Goal: Task Accomplishment & Management: Manage account settings

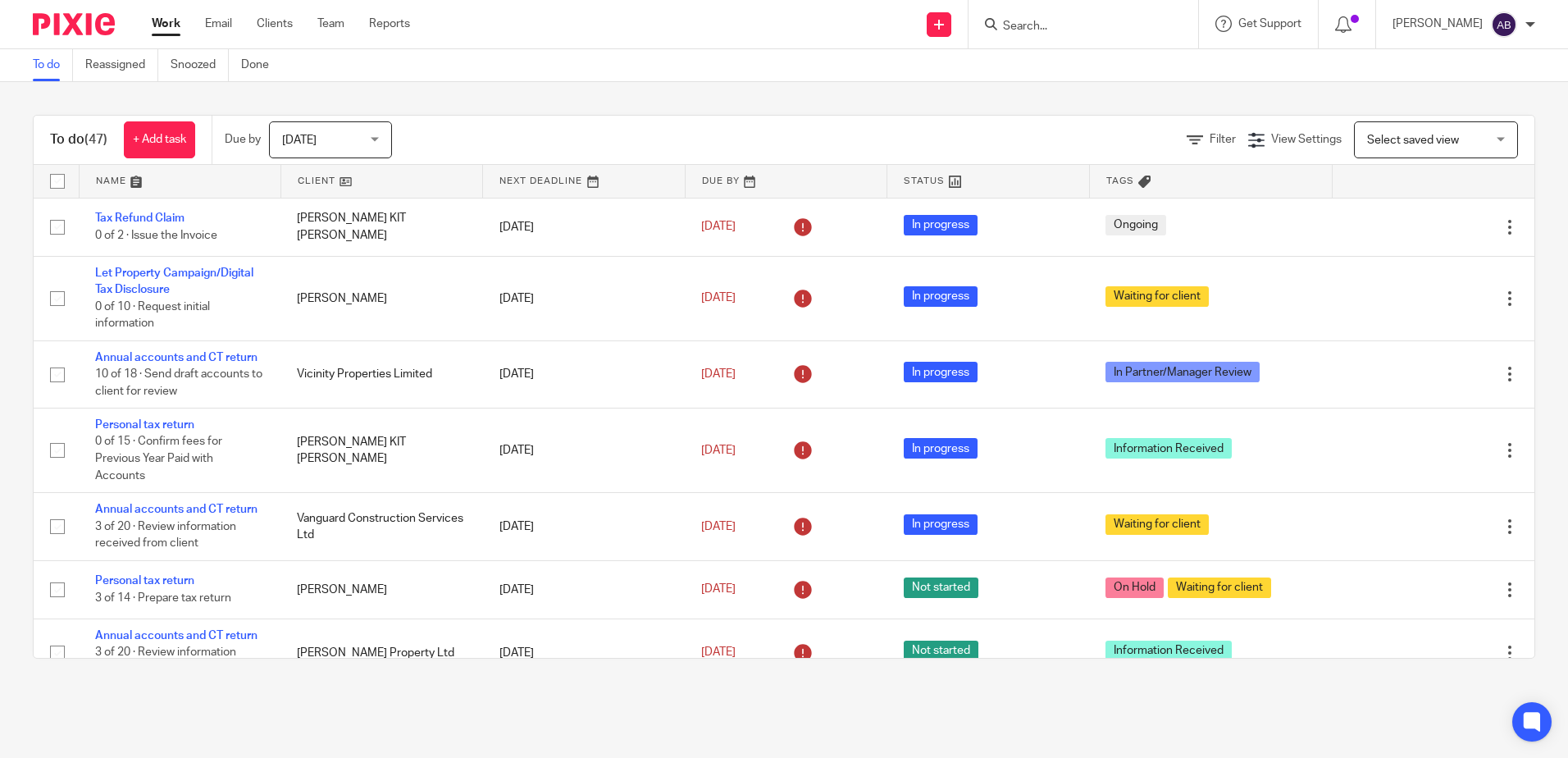
click at [1094, 21] on input "Search" at bounding box center [1075, 28] width 148 height 15
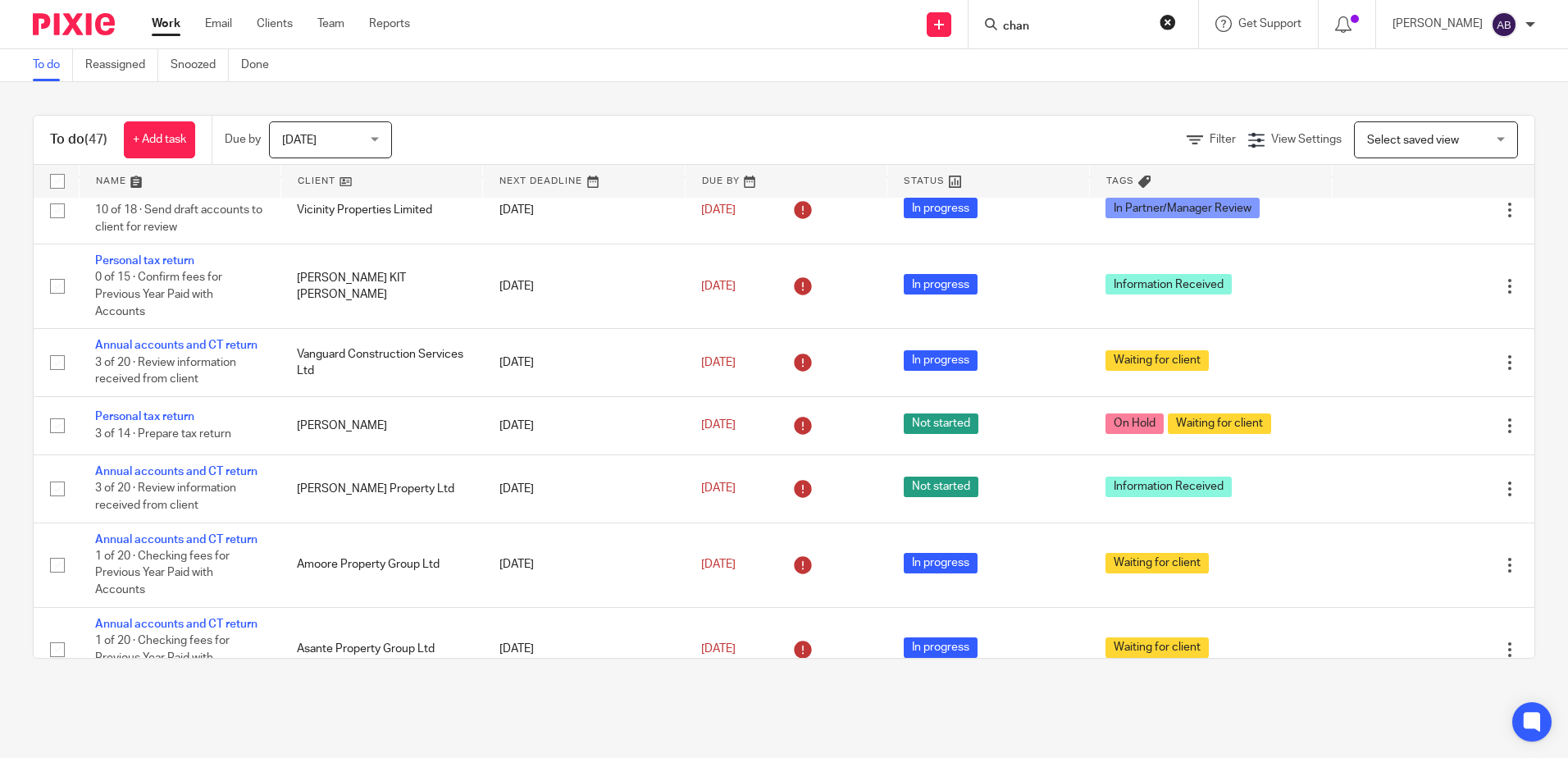
type input "chan"
click button "submit" at bounding box center [0, 0] width 0 height 0
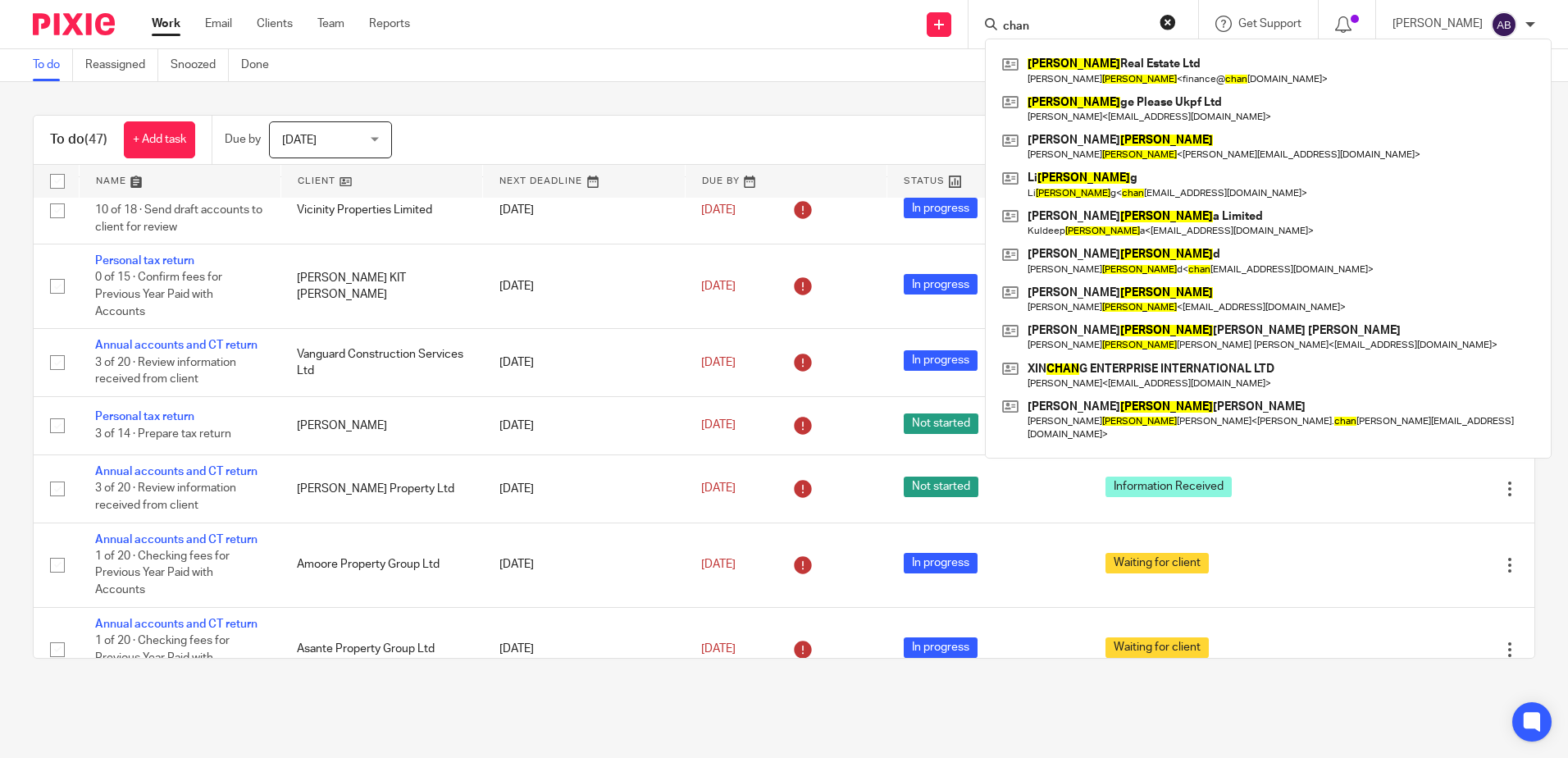
click at [612, 63] on div "To do Reassigned Snoozed Done" at bounding box center [784, 65] width 1568 height 33
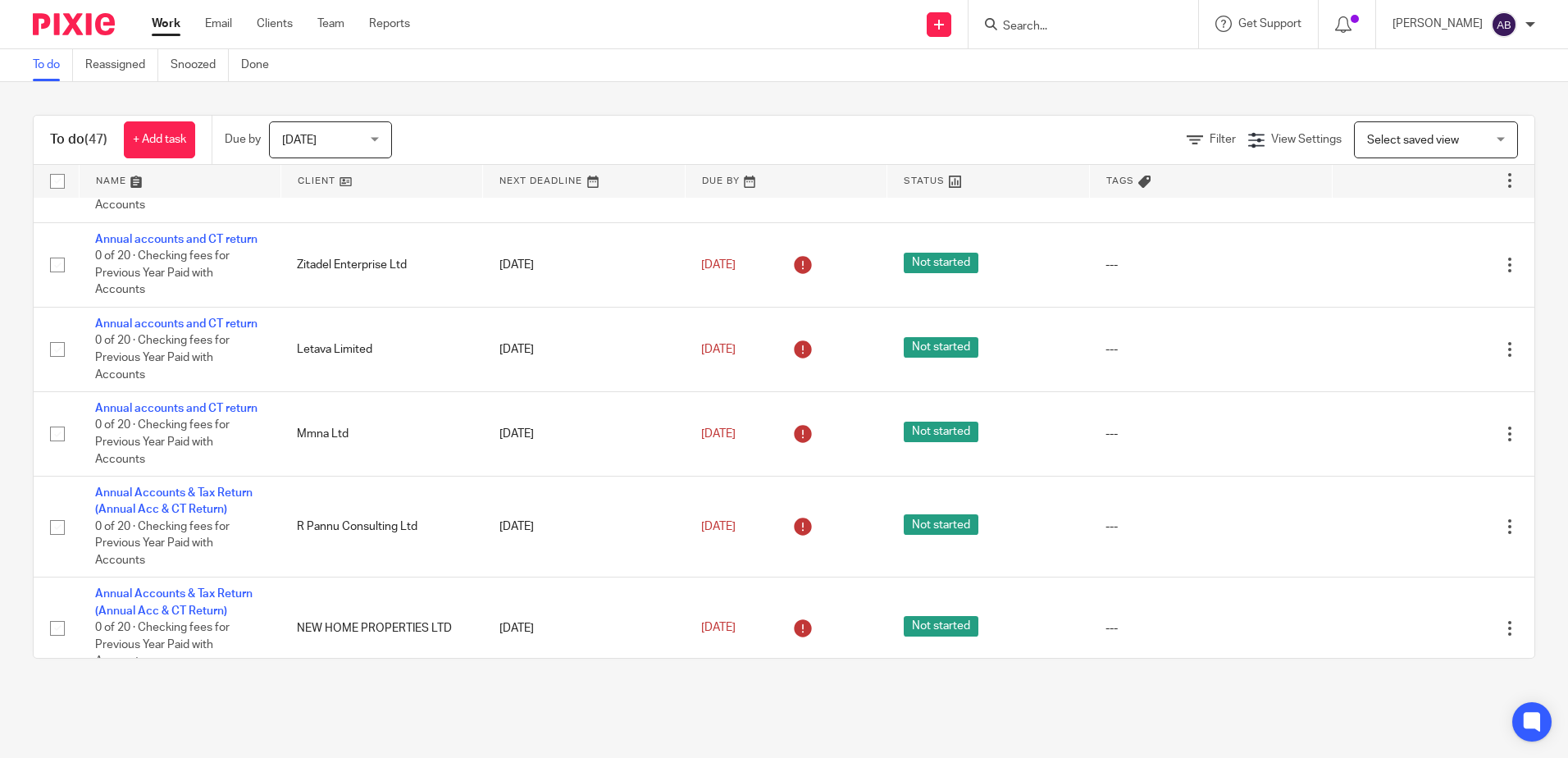
scroll to position [2986, 0]
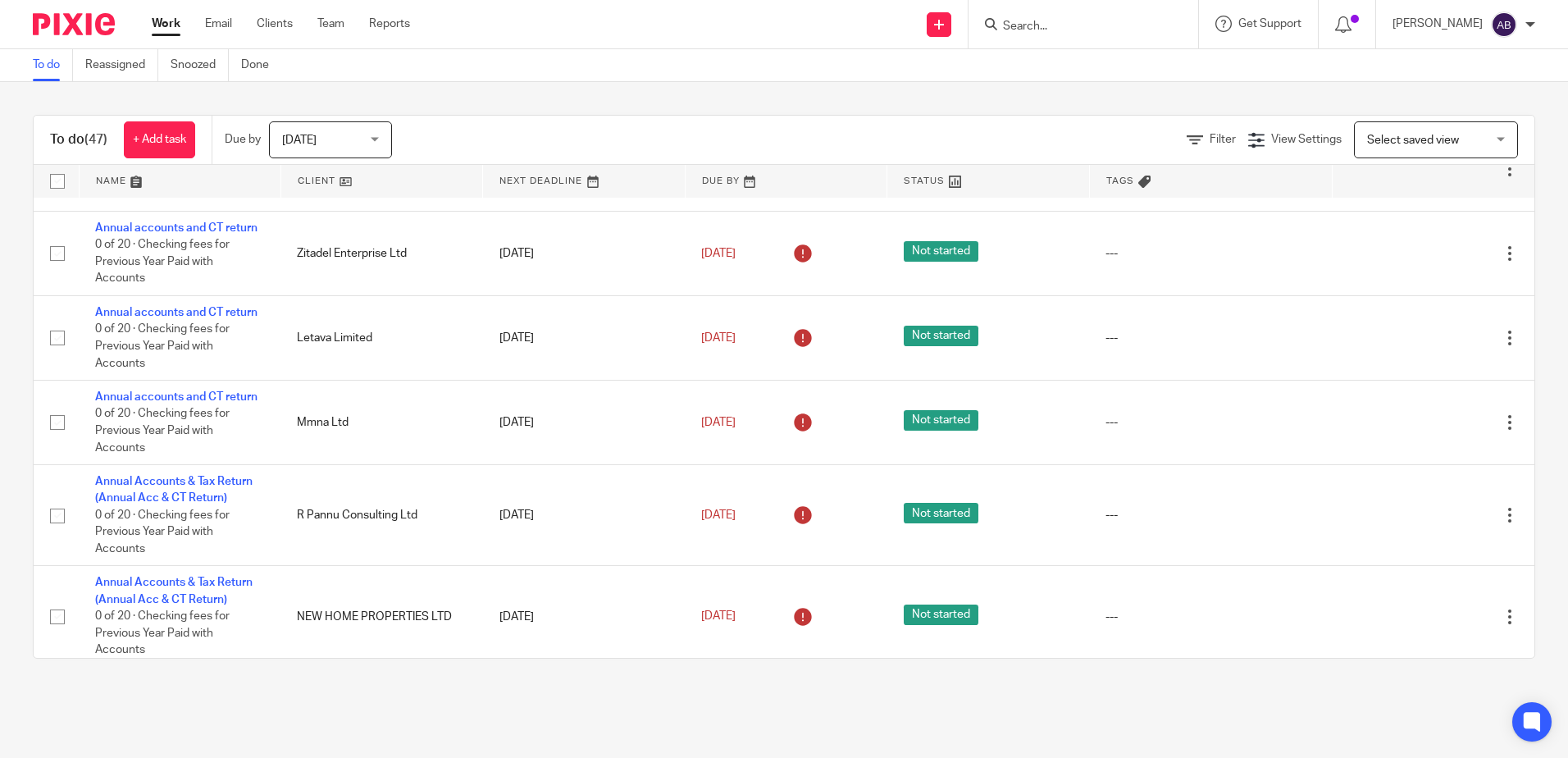
click at [1106, 185] on span "Tags" at bounding box center [1119, 181] width 28 height 9
click at [1106, 181] on span "Tags" at bounding box center [1119, 181] width 28 height 9
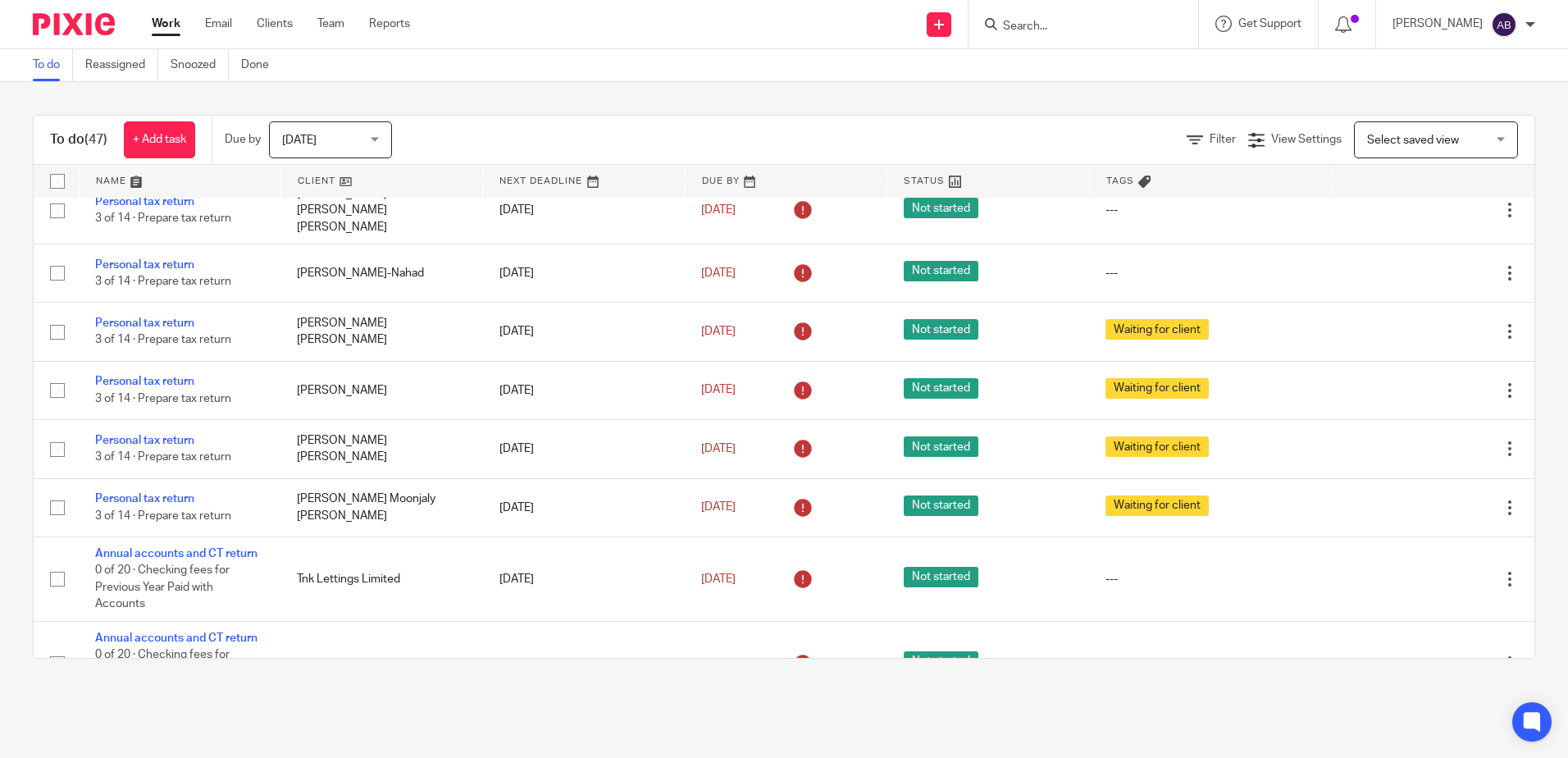
scroll to position [2247, 0]
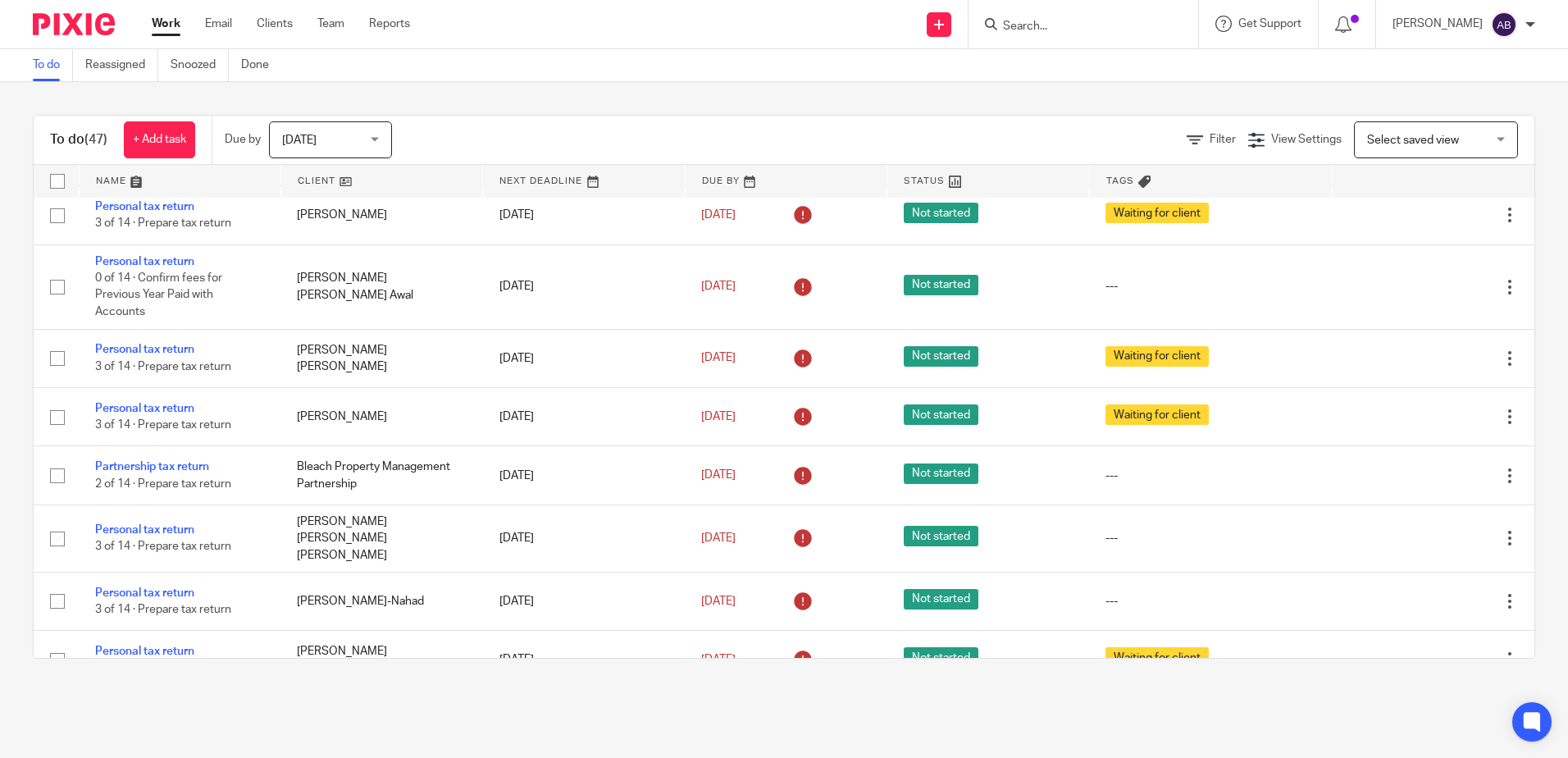
click at [1123, 176] on th "Tags" at bounding box center [1210, 181] width 243 height 33
click at [1106, 179] on span "Tags" at bounding box center [1119, 181] width 28 height 9
click at [1139, 179] on icon at bounding box center [1144, 181] width 13 height 13
click at [1139, 181] on icon at bounding box center [1144, 181] width 13 height 13
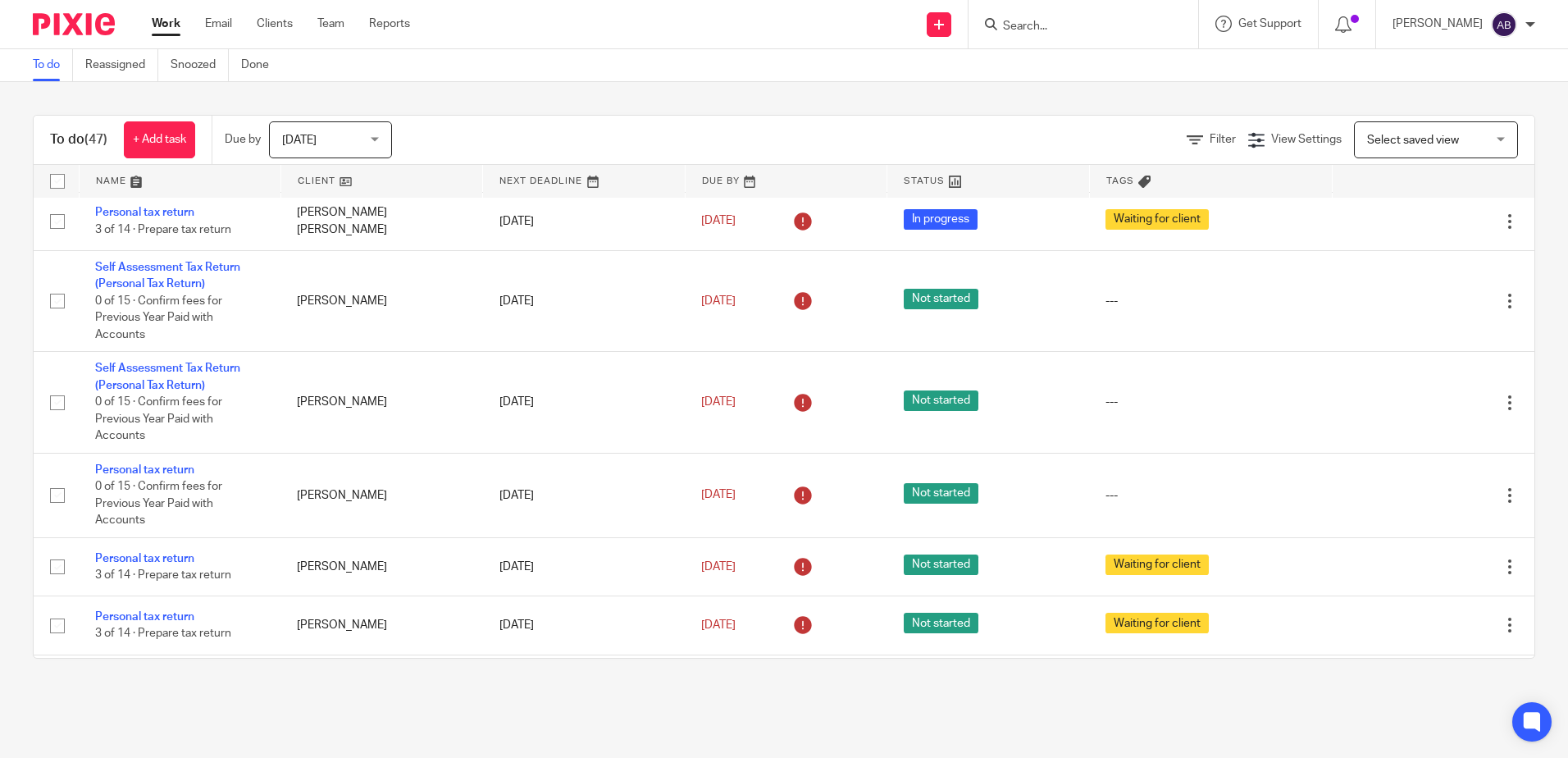
scroll to position [1508, 0]
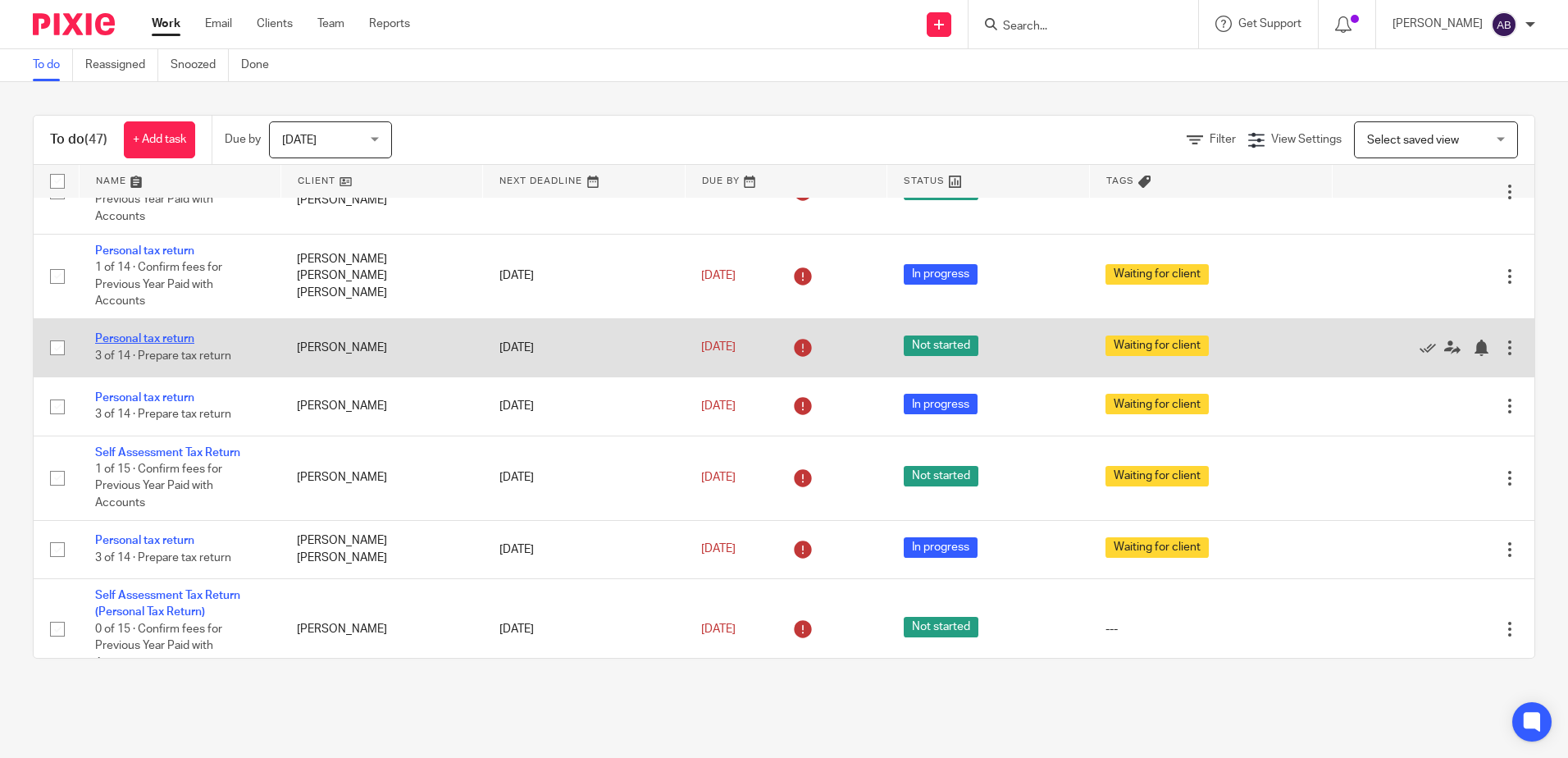
click at [144, 337] on link "Personal tax return" at bounding box center [145, 339] width 99 height 12
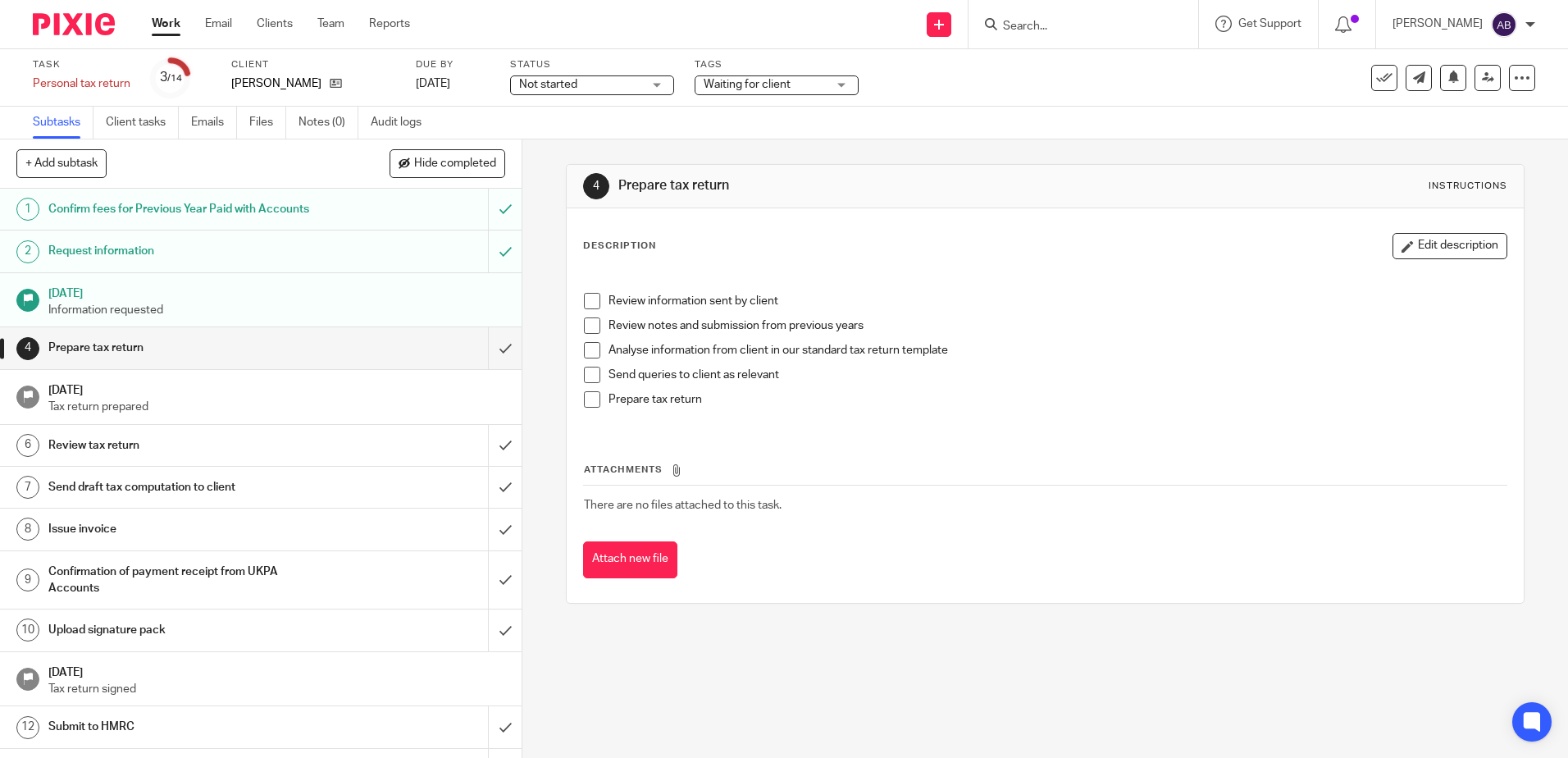
click at [207, 300] on h1 "12 Apr 2025" at bounding box center [277, 292] width 458 height 21
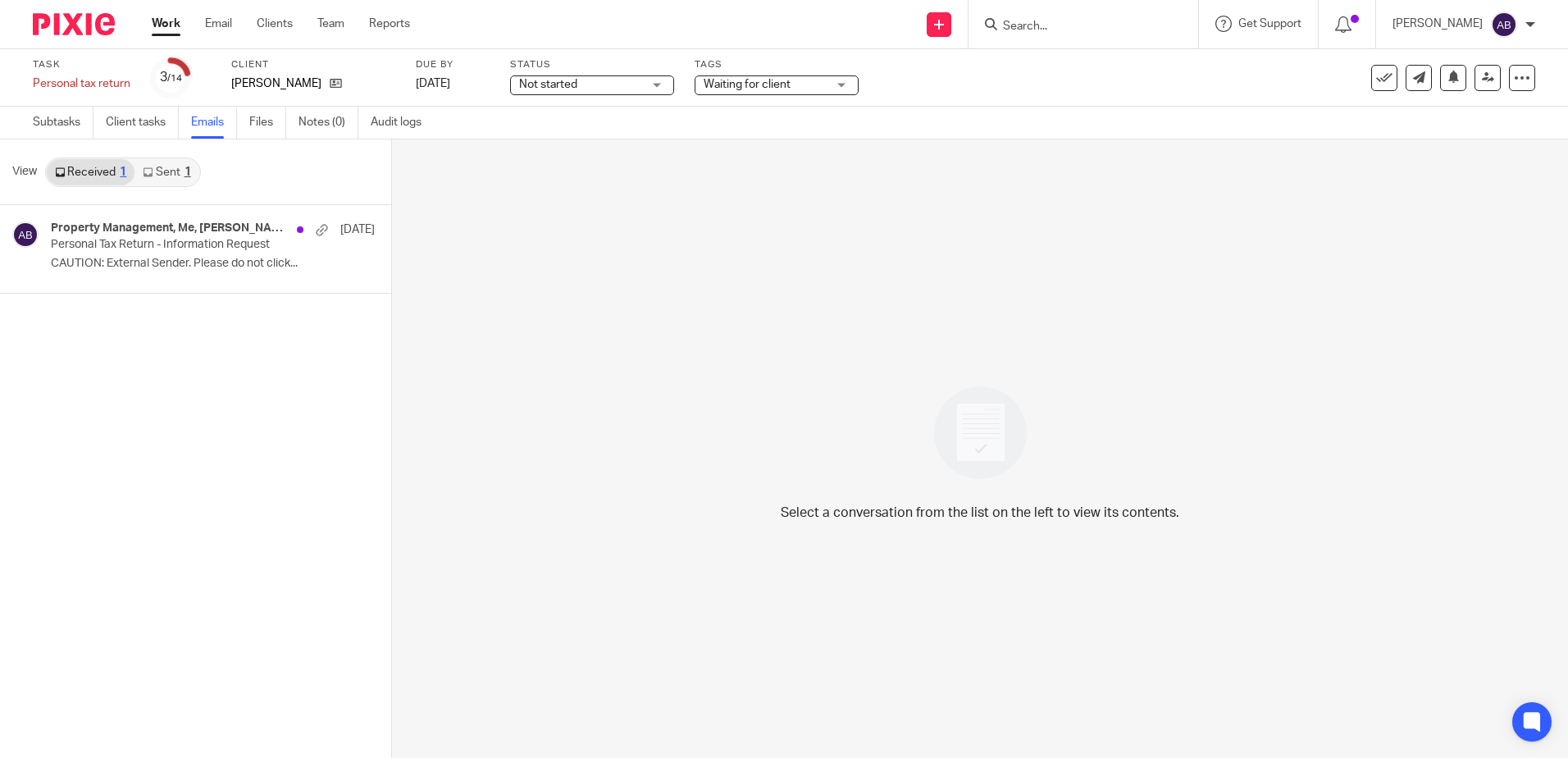
click at [168, 176] on link "Sent 1" at bounding box center [166, 171] width 64 height 26
click at [112, 173] on link "Received 1" at bounding box center [90, 171] width 88 height 26
drag, startPoint x: 115, startPoint y: 252, endPoint x: 542, endPoint y: 439, distance: 466.2
click at [115, 252] on p "Personal Tax Return - Information Request" at bounding box center [180, 245] width 259 height 14
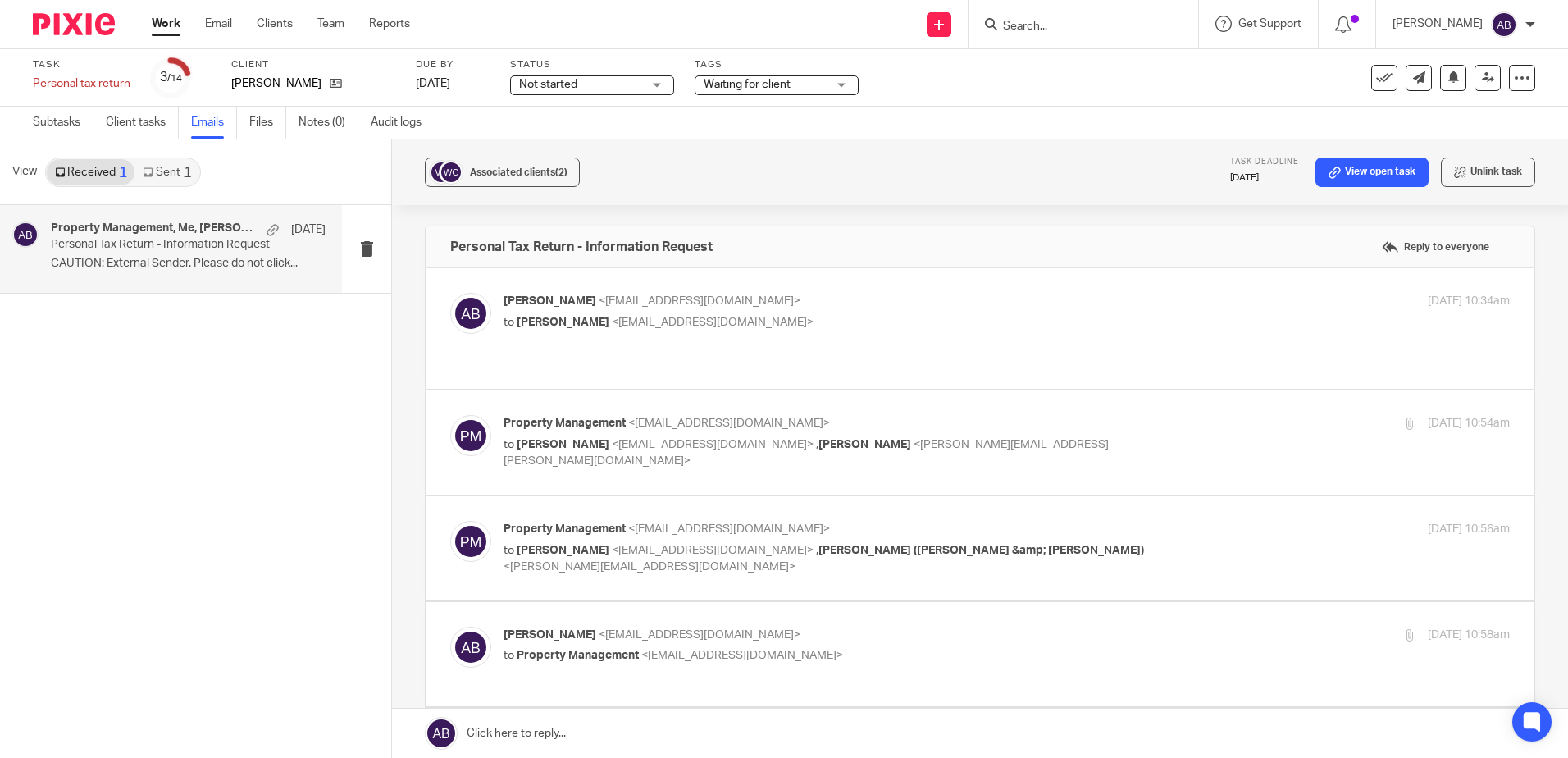
click at [611, 324] on span "<apropertymgt@gmail.com>" at bounding box center [713, 323] width 202 height 12
checkbox input "true"
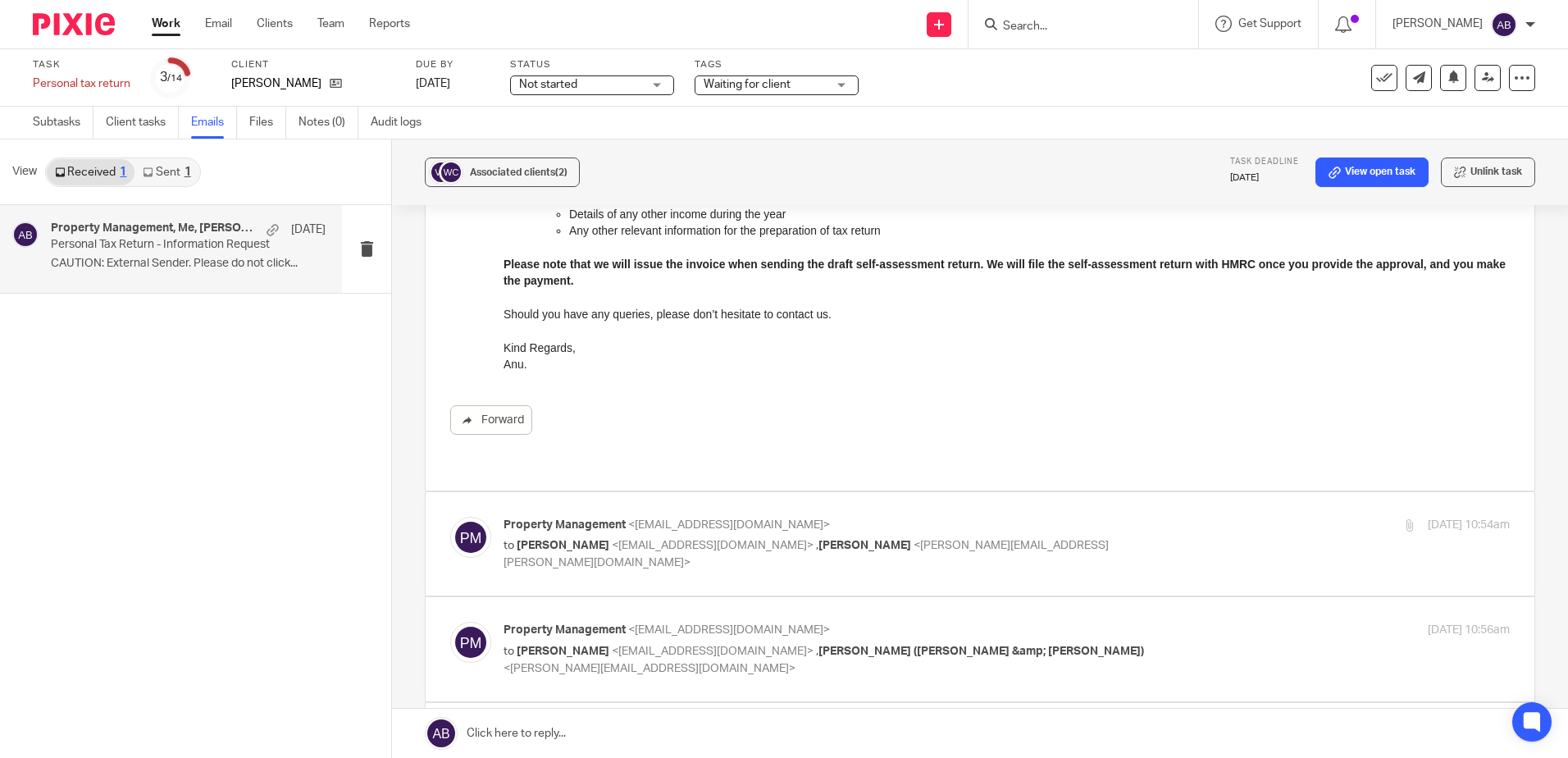
scroll to position [1066, 0]
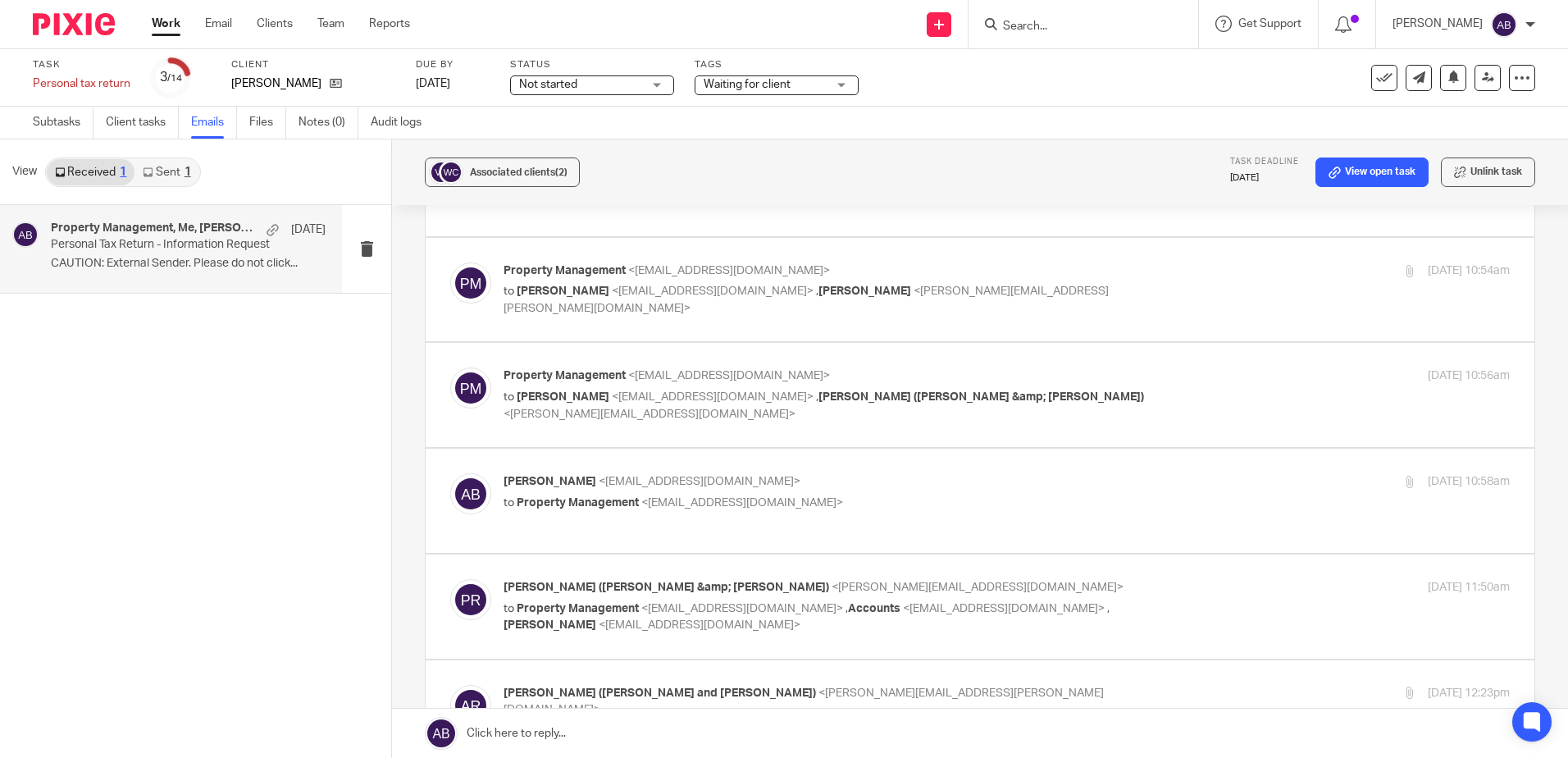
click at [560, 286] on span "[PERSON_NAME]" at bounding box center [562, 292] width 93 height 12
checkbox input "true"
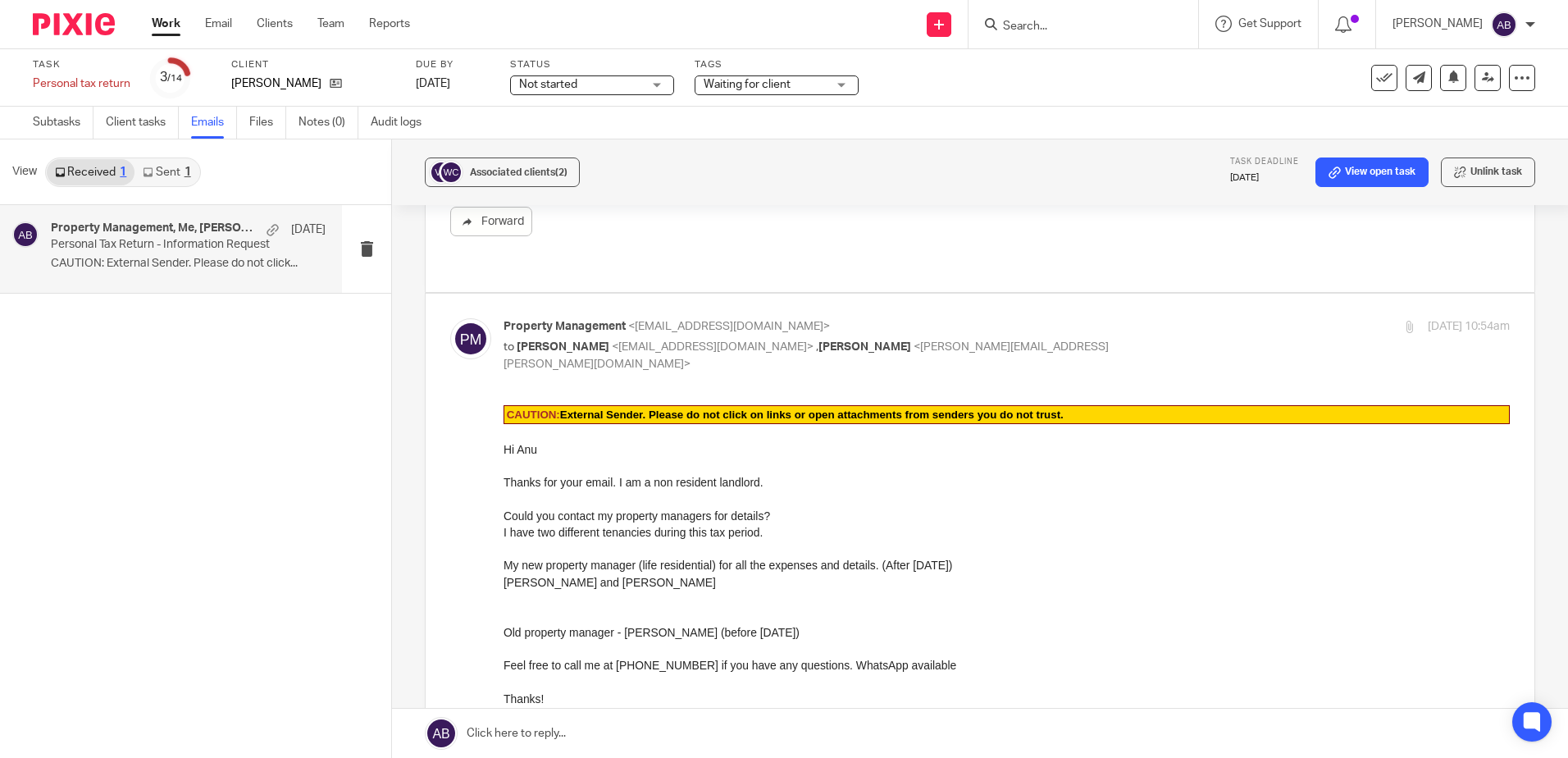
scroll to position [1148, 0]
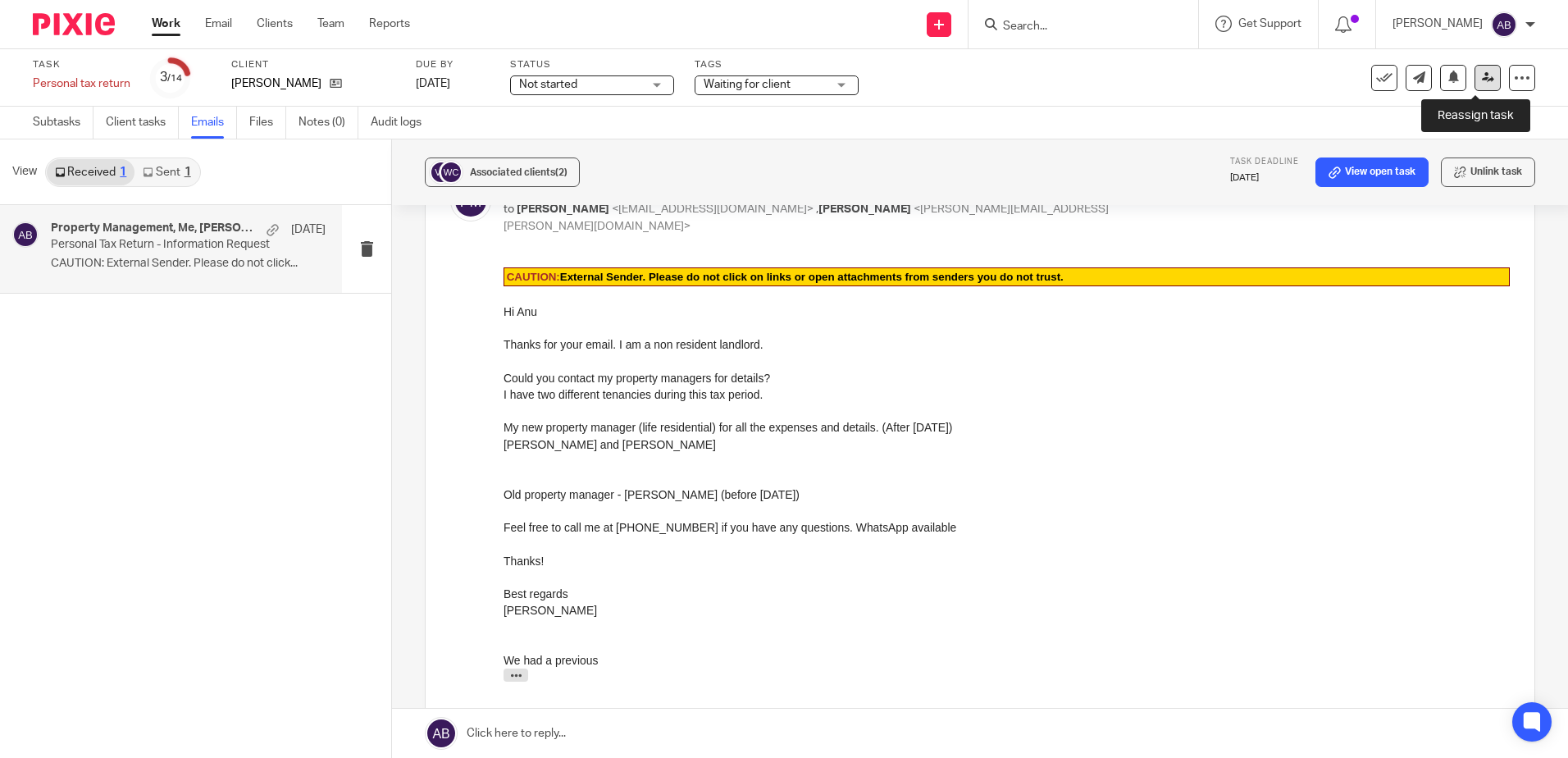
click at [1482, 77] on icon at bounding box center [1488, 77] width 13 height 13
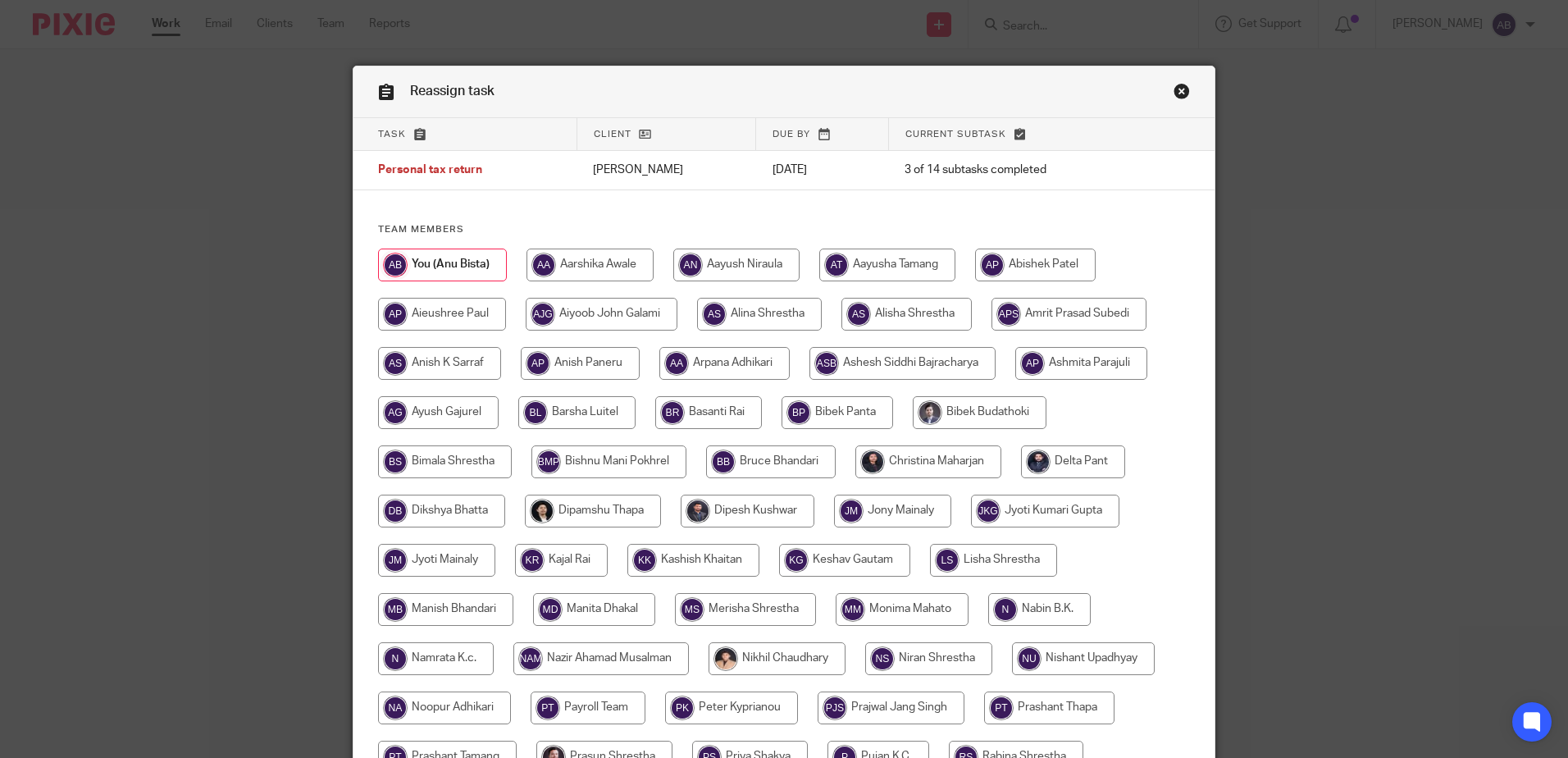
scroll to position [512, 0]
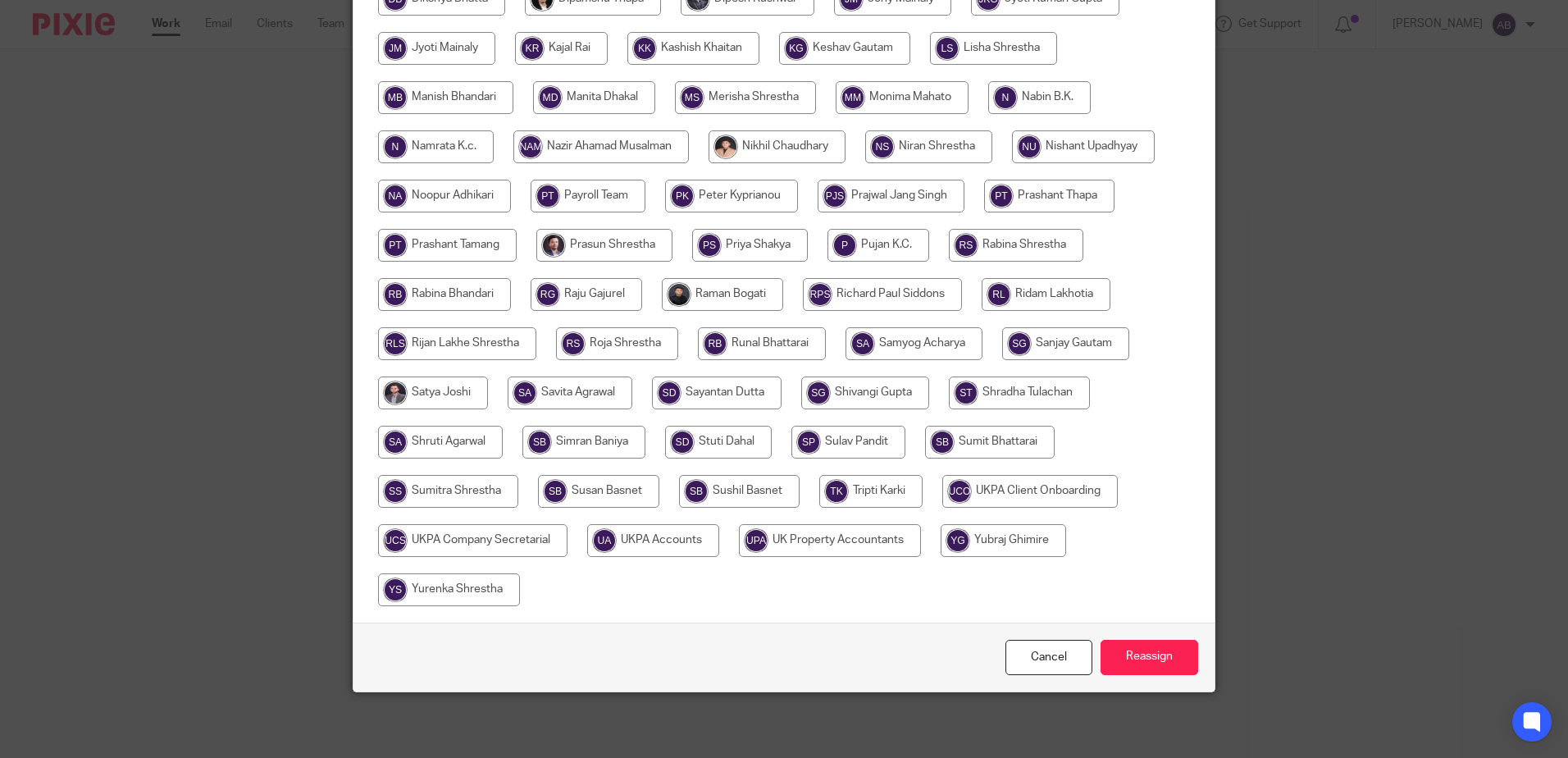
click at [425, 601] on input "radio" at bounding box center [449, 589] width 142 height 33
radio input "true"
click at [1140, 654] on input "Reassign" at bounding box center [1149, 658] width 98 height 35
